Goal: Task Accomplishment & Management: Complete application form

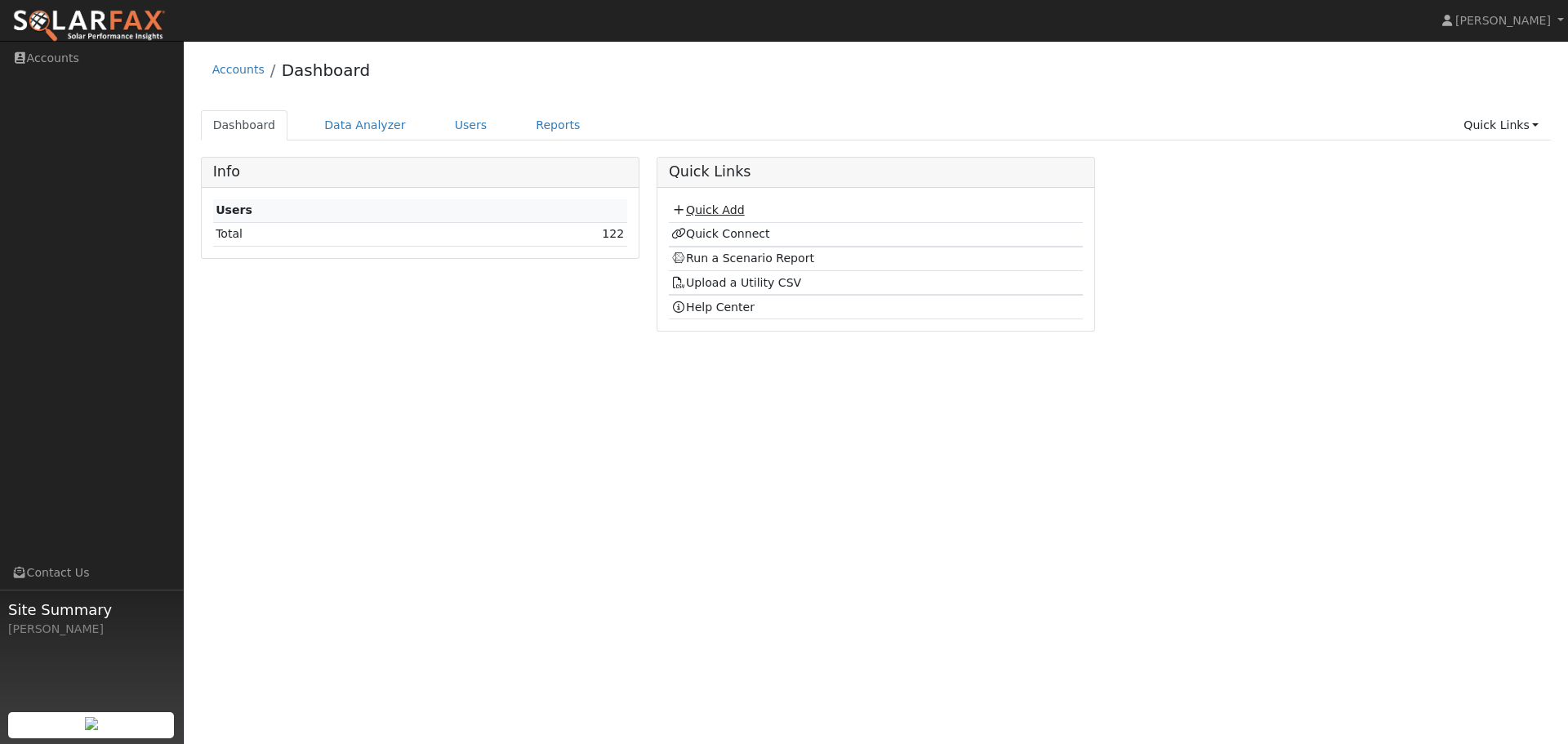
click at [717, 211] on link "Quick Add" at bounding box center [707, 210] width 73 height 13
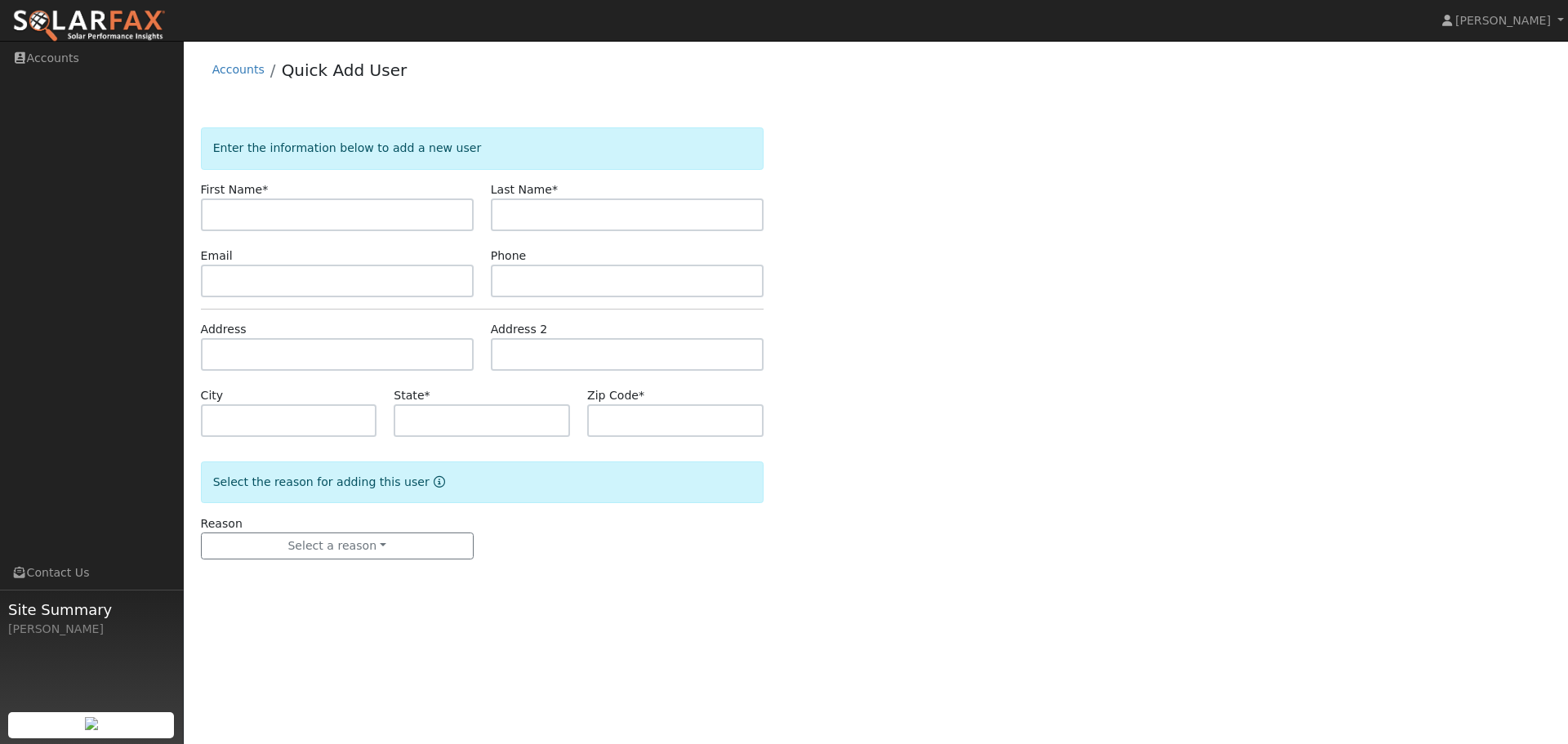
click at [301, 220] on input "text" at bounding box center [337, 215] width 273 height 32
type input "[PERSON_NAME]"
click at [559, 215] on input "text" at bounding box center [627, 215] width 273 height 32
type input "[PERSON_NAME]"
click at [304, 279] on input "text" at bounding box center [337, 280] width 273 height 32
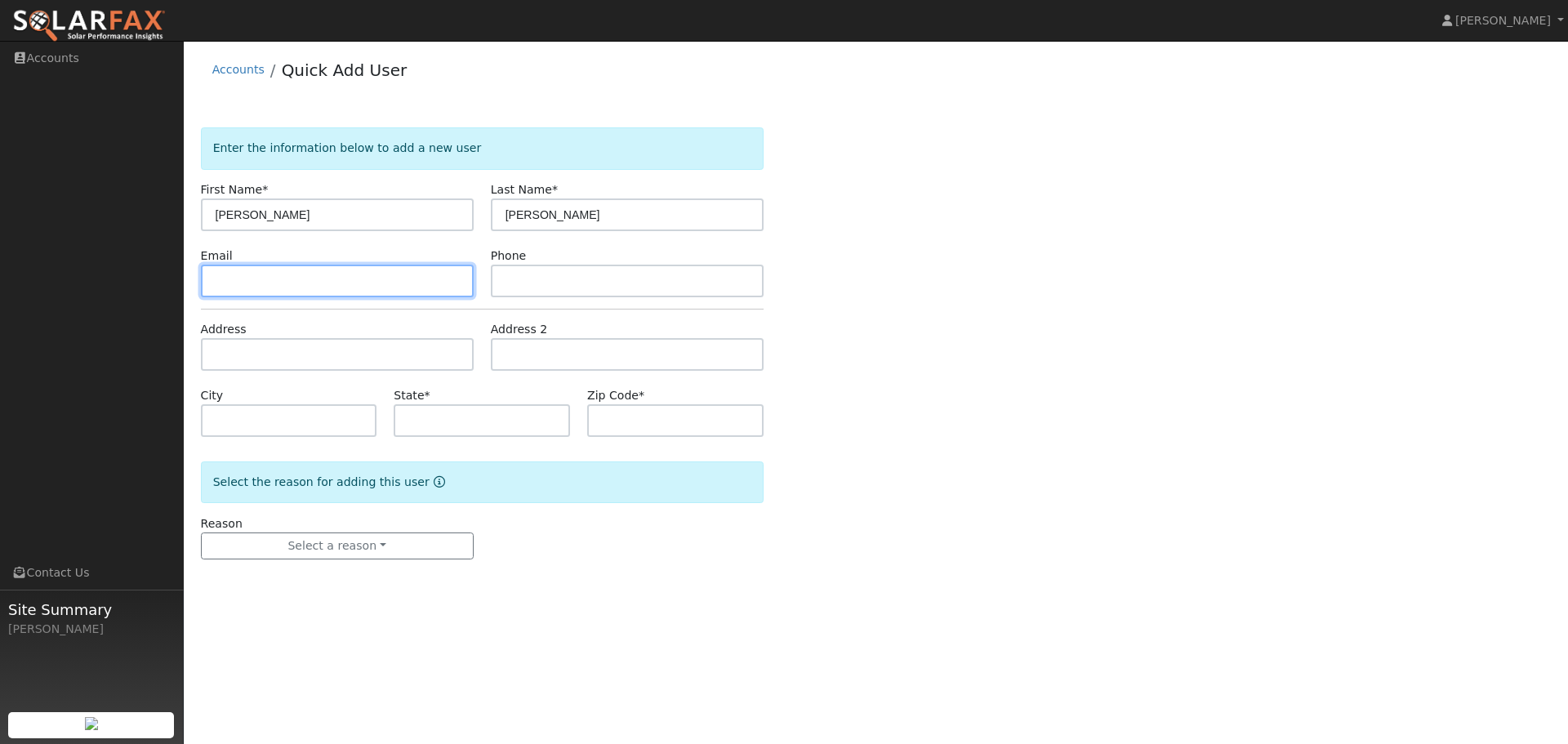
paste input "[PERSON_NAME][EMAIL_ADDRESS][PERSON_NAME][DOMAIN_NAME]"
type input "[PERSON_NAME][EMAIL_ADDRESS][PERSON_NAME][DOMAIN_NAME]"
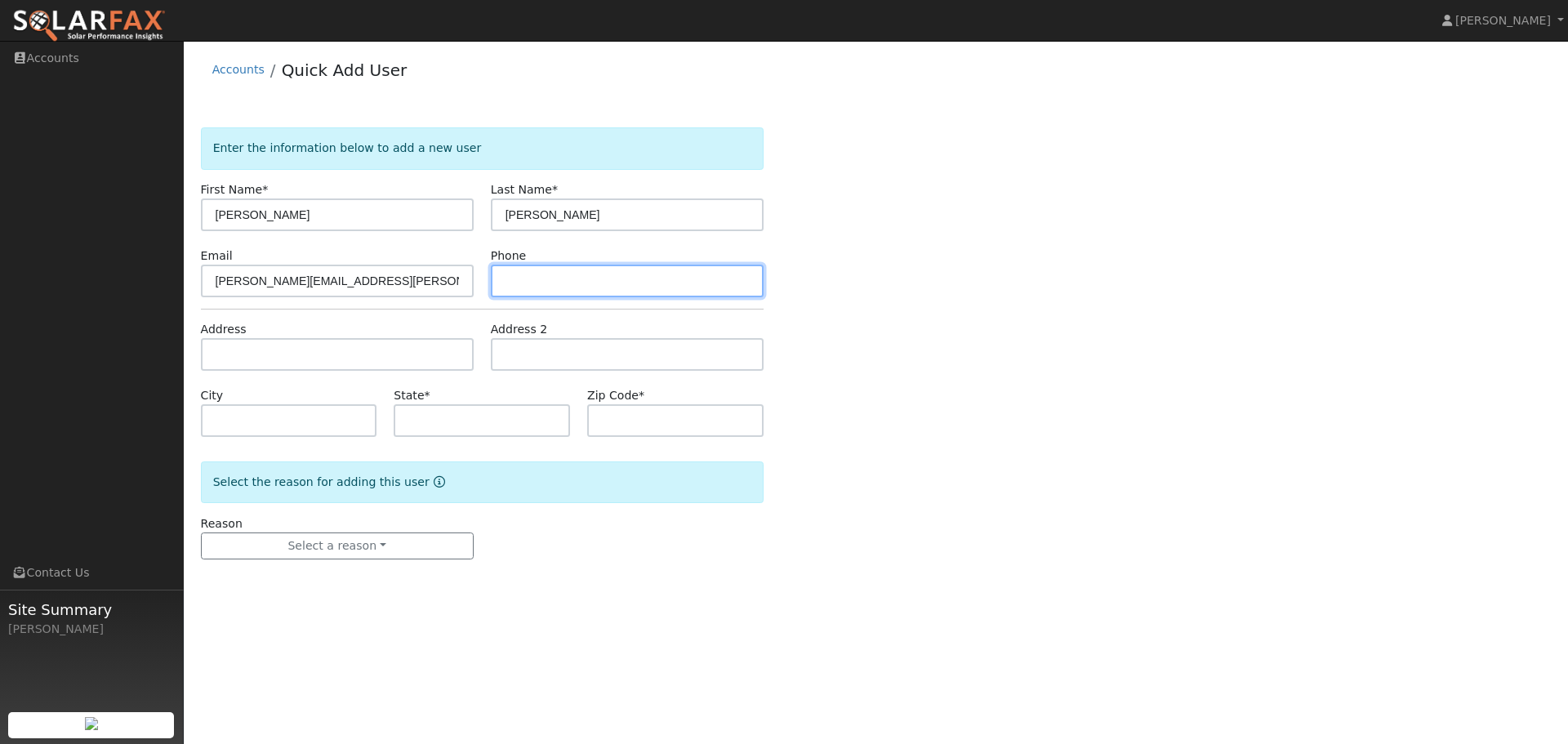
click at [561, 272] on input "text" at bounding box center [627, 280] width 273 height 32
click at [557, 285] on input "text" at bounding box center [627, 280] width 273 height 32
paste input "[PHONE_NUMBER]"
type input "[PHONE_NUMBER]"
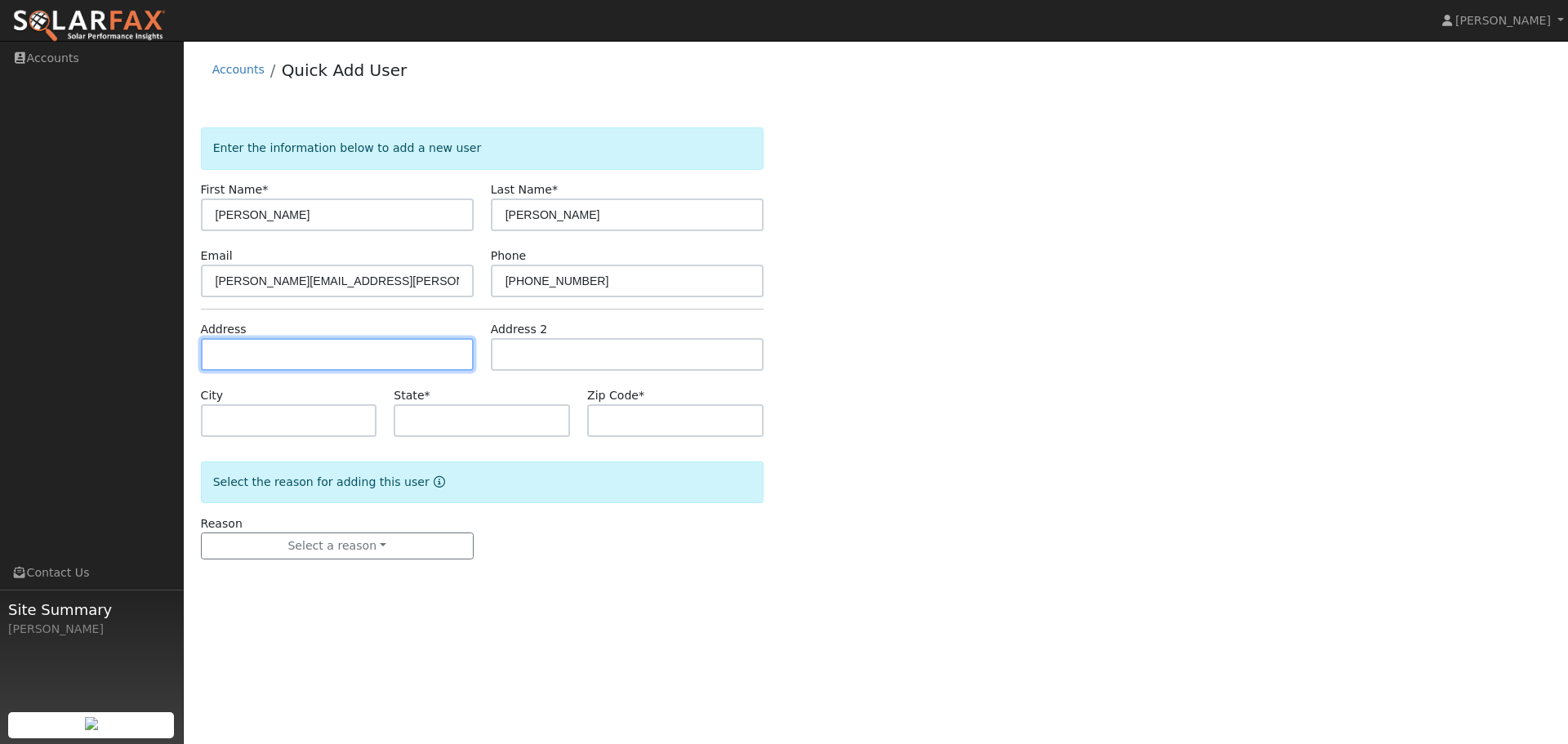
click at [359, 351] on input "text" at bounding box center [337, 354] width 273 height 32
click at [261, 360] on input "text" at bounding box center [337, 354] width 273 height 32
paste input "[STREET_ADDRESS]"
type input "2908 Encina Camino"
type input "Walnut Creek"
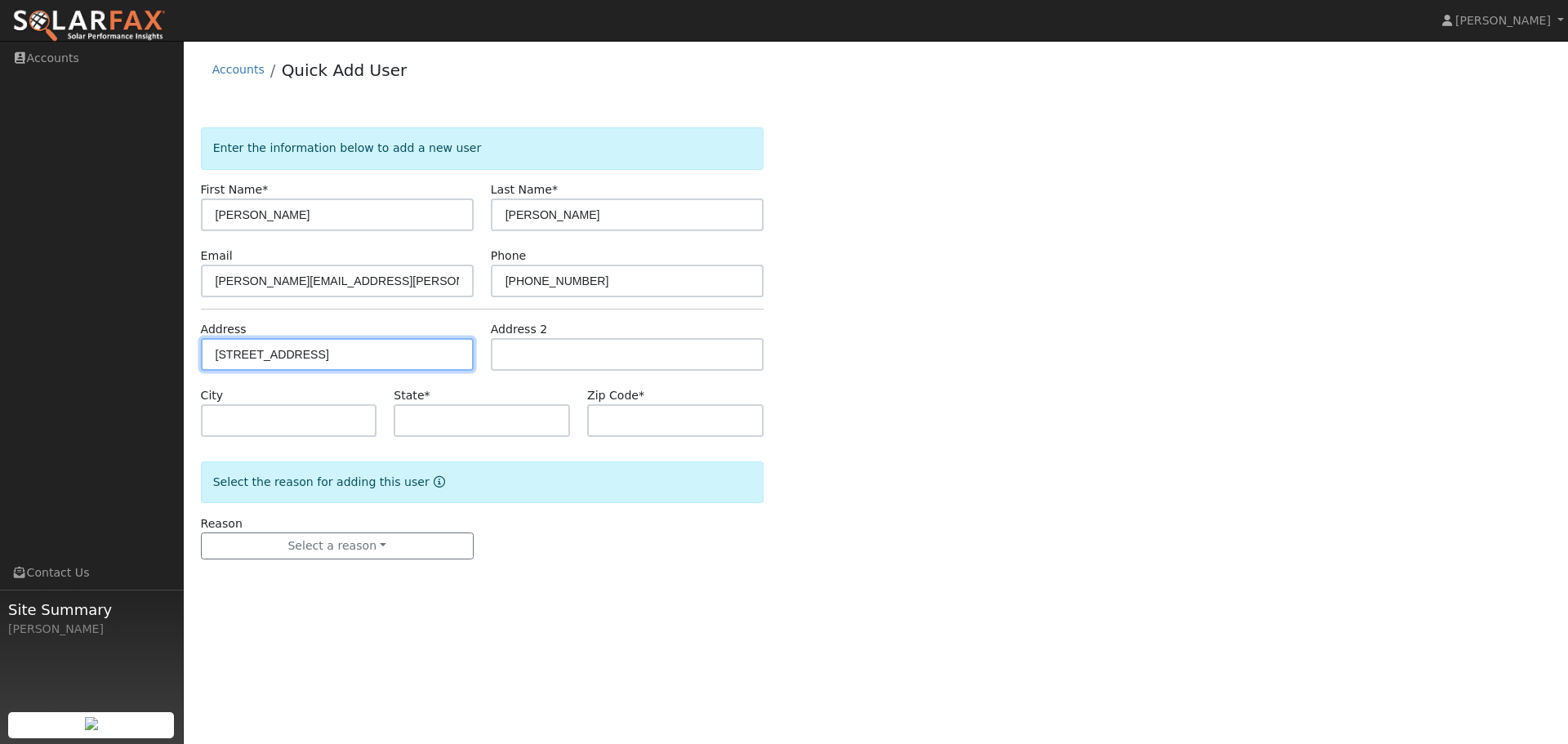
type input "CA"
type input "94598"
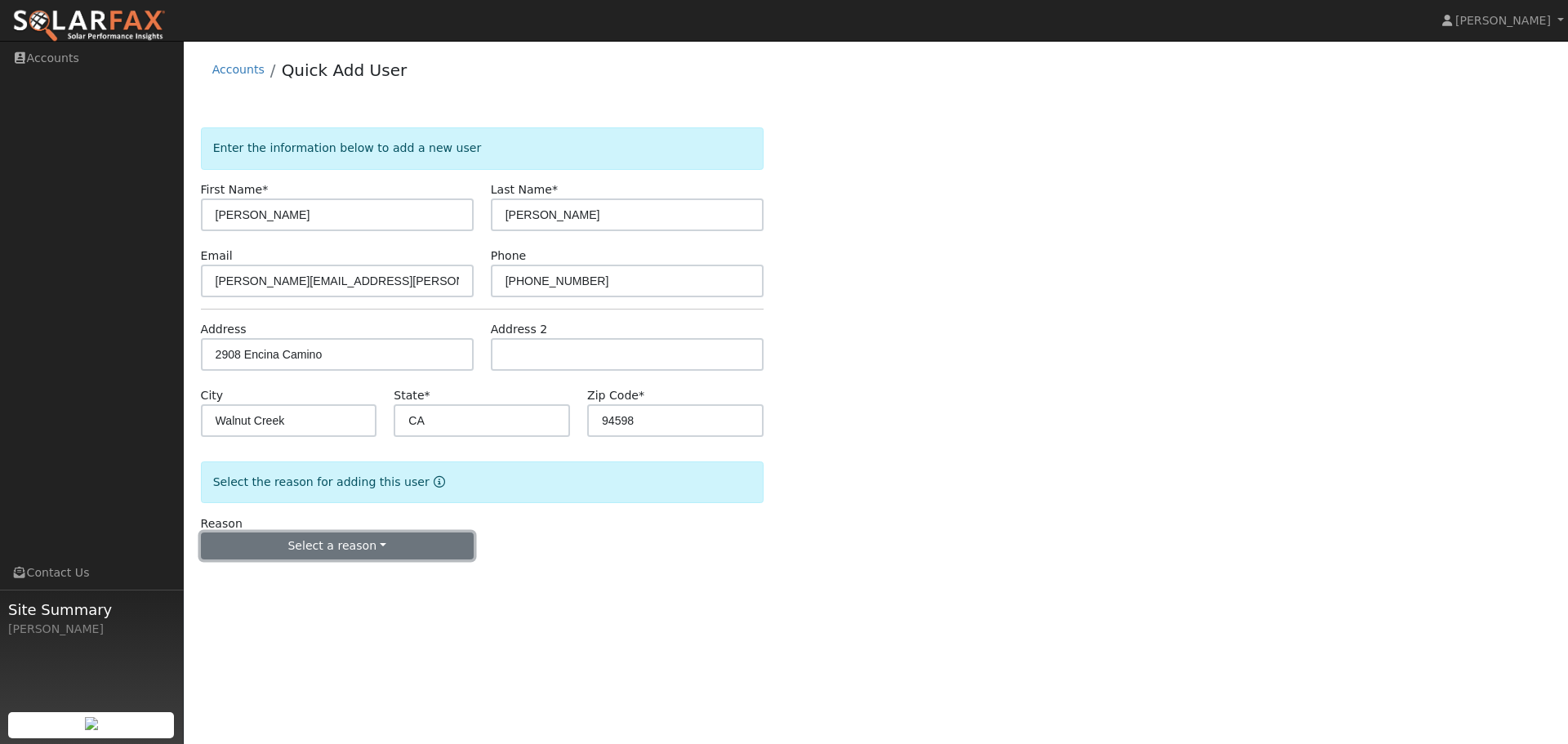
click at [380, 546] on button "Select a reason" at bounding box center [337, 546] width 273 height 28
click at [319, 604] on link "New customer adding solar" at bounding box center [292, 602] width 180 height 23
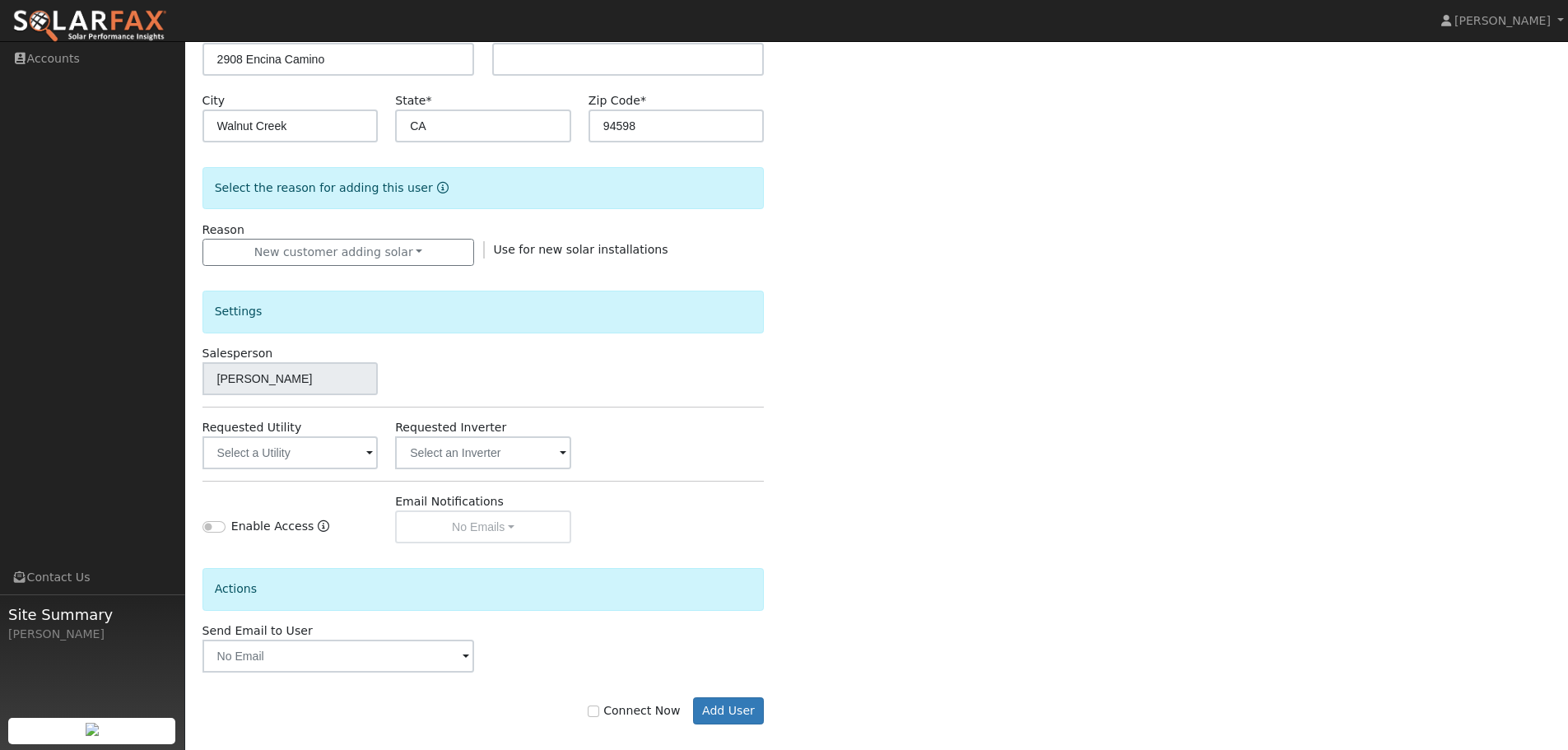
scroll to position [314, 0]
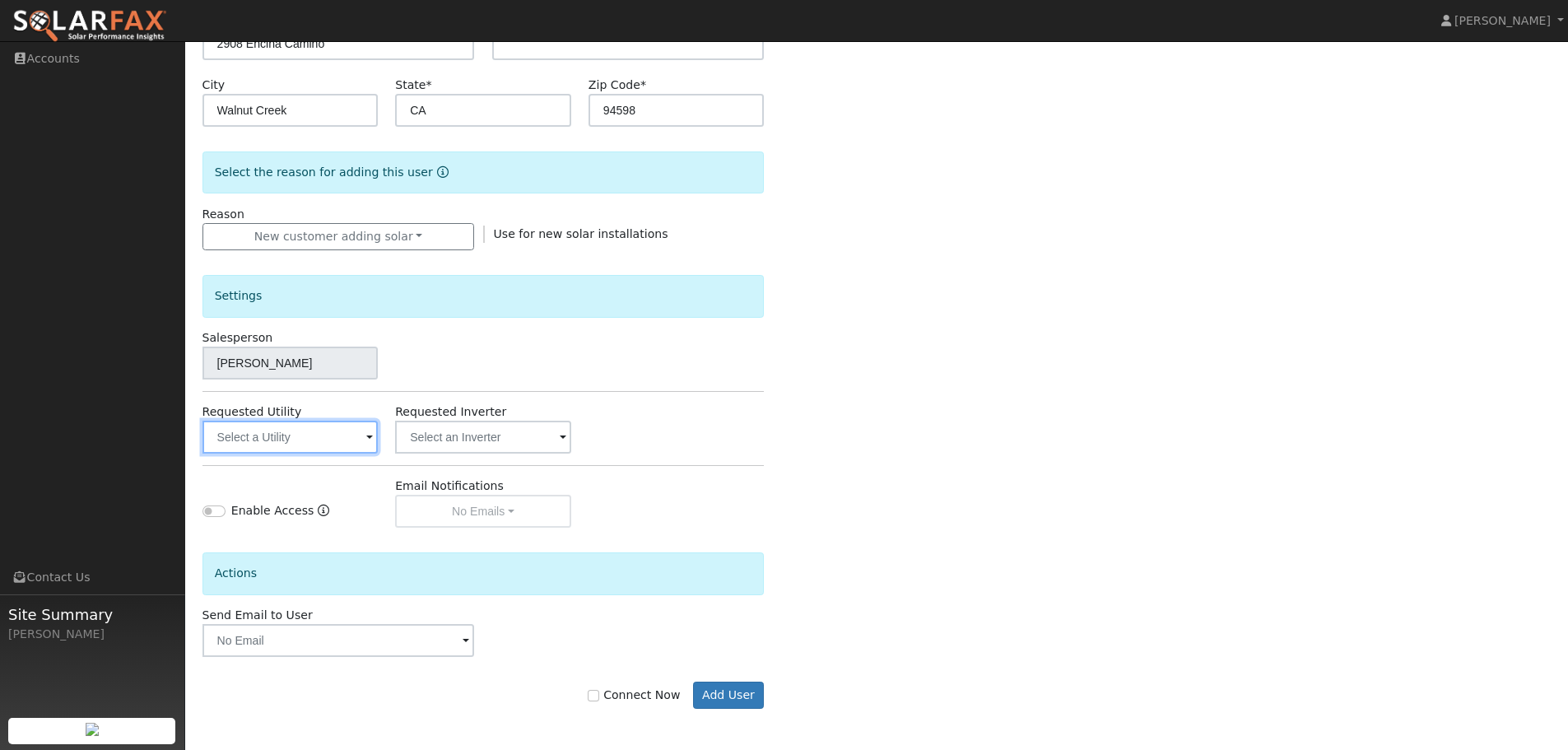
click at [353, 438] on input "text" at bounding box center [290, 436] width 176 height 32
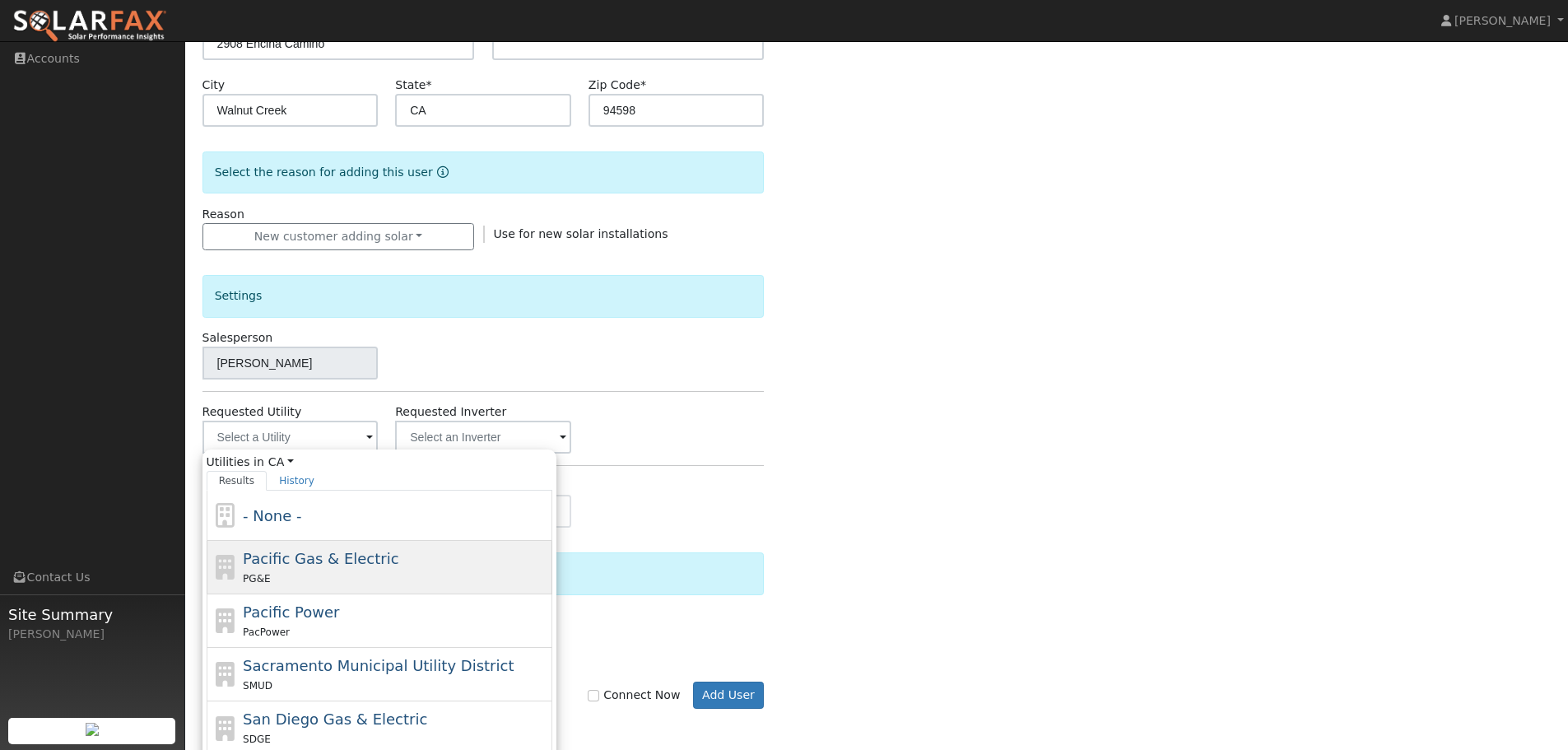
click at [360, 576] on div "PG&E" at bounding box center [395, 578] width 305 height 18
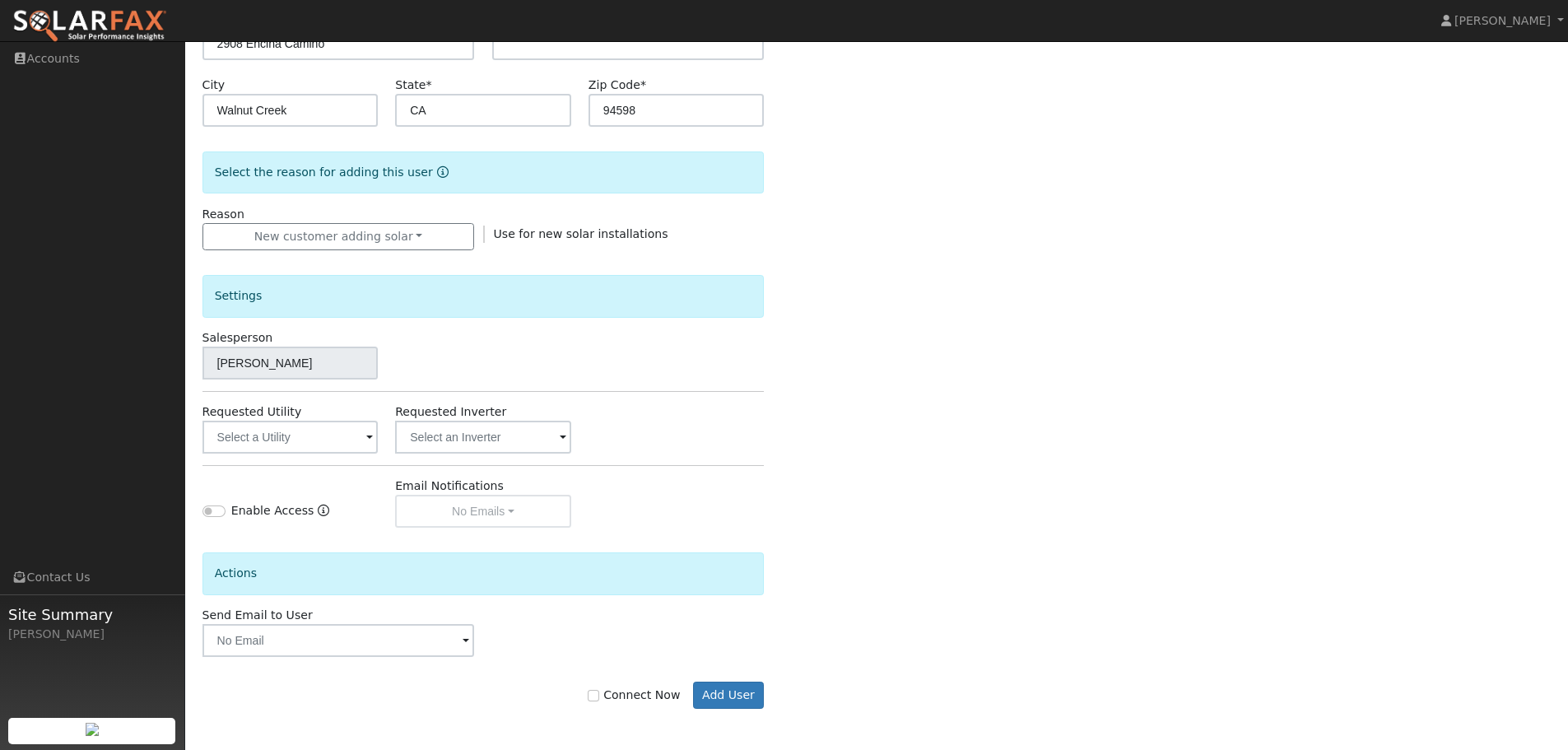
type input "Pacific Gas & Electric"
